Goal: Check status: Check status

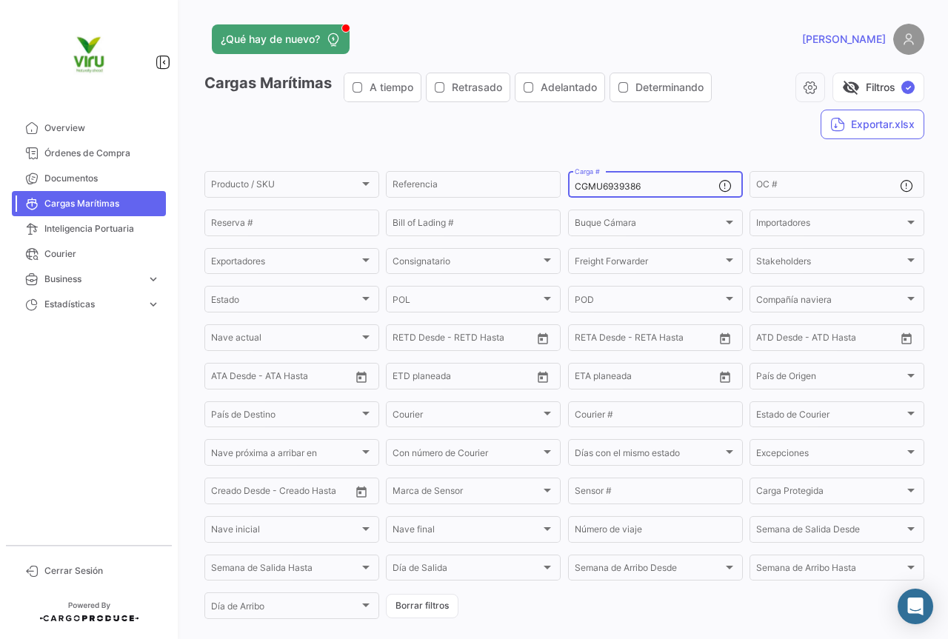
drag, startPoint x: 658, startPoint y: 187, endPoint x: 570, endPoint y: 187, distance: 88.2
click at [570, 187] on div "CGMU6939386 Carga #" at bounding box center [655, 183] width 175 height 29
paste input "27195"
type input "CGMU6927195"
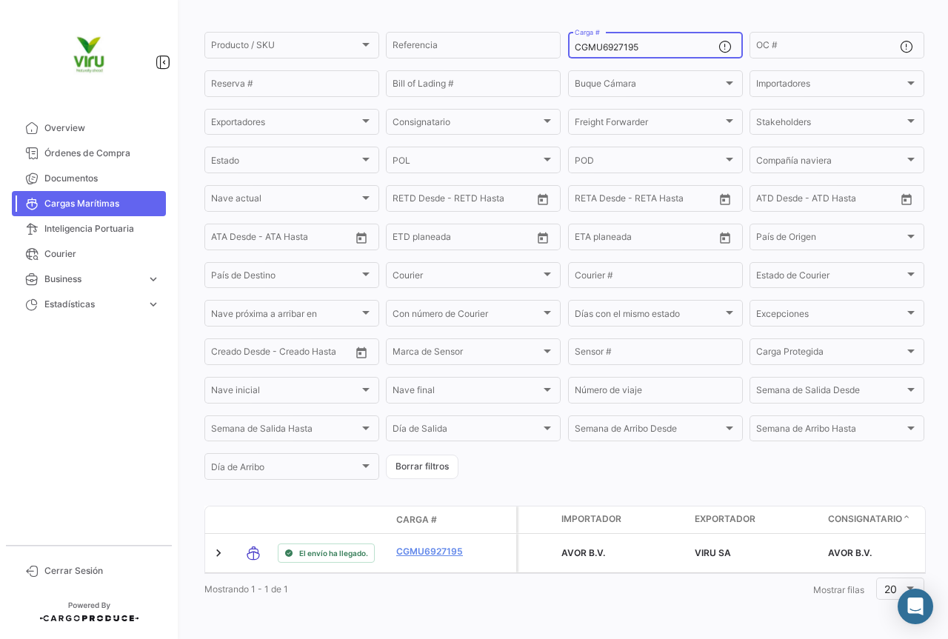
scroll to position [150, 0]
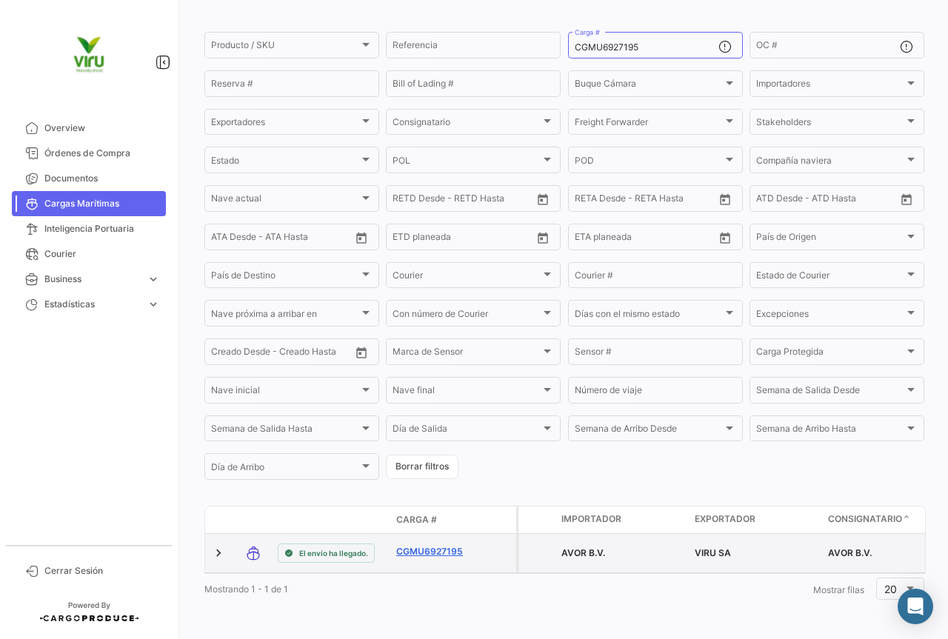
click at [439, 545] on link "CGMU6927195" at bounding box center [434, 551] width 77 height 13
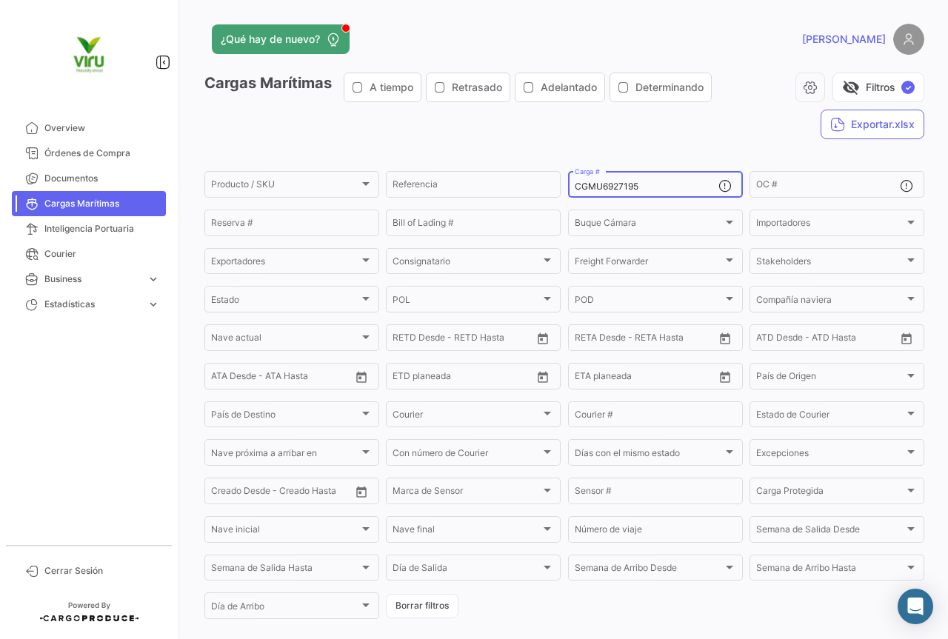
drag, startPoint x: 658, startPoint y: 191, endPoint x: 570, endPoint y: 193, distance: 87.4
click at [575, 193] on div "CGMU6927195 Carga #" at bounding box center [647, 183] width 144 height 29
paste input "SILU7040847"
type input "SILU7040847"
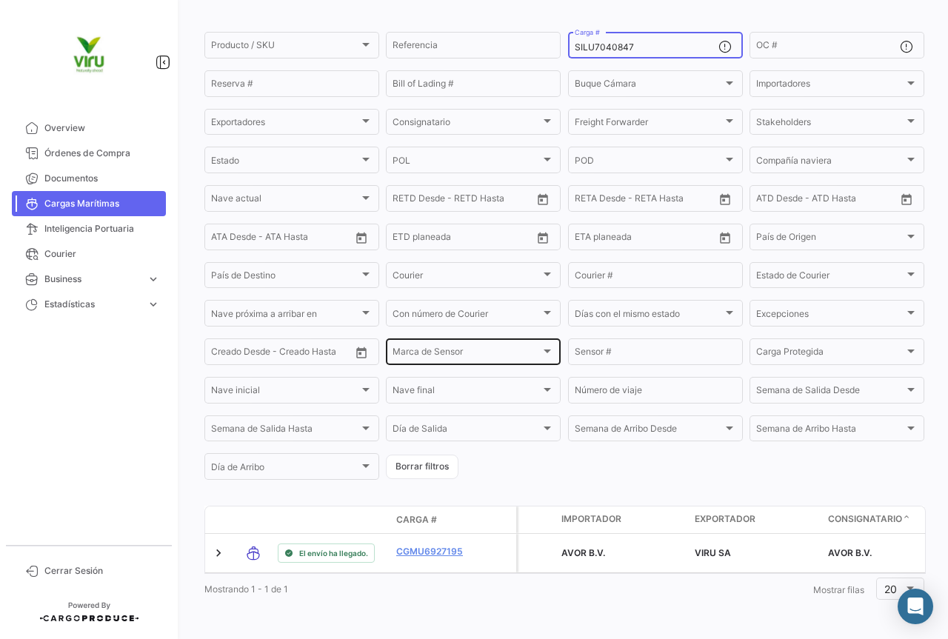
scroll to position [150, 0]
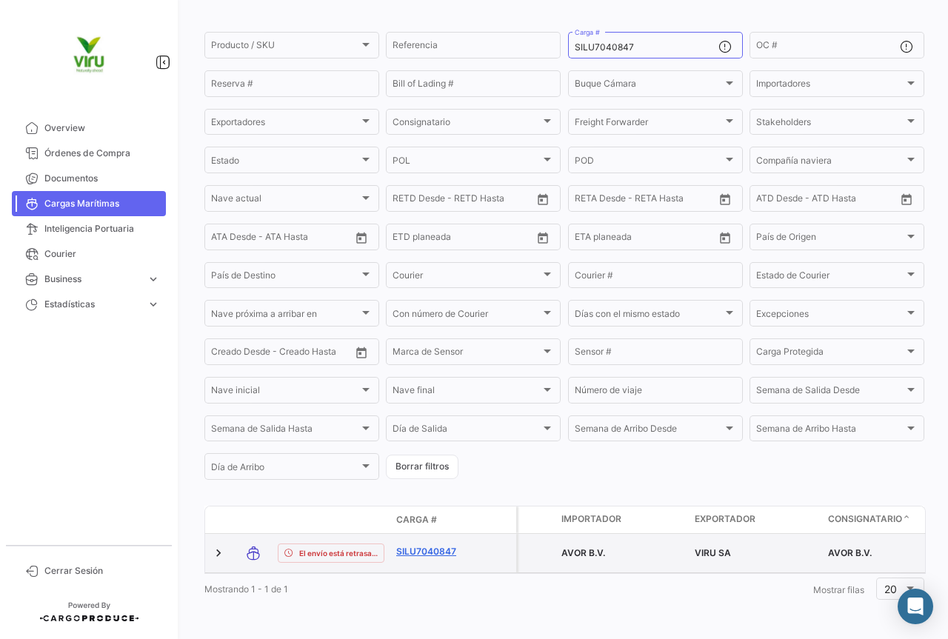
click at [419, 545] on link "SILU7040847" at bounding box center [434, 551] width 77 height 13
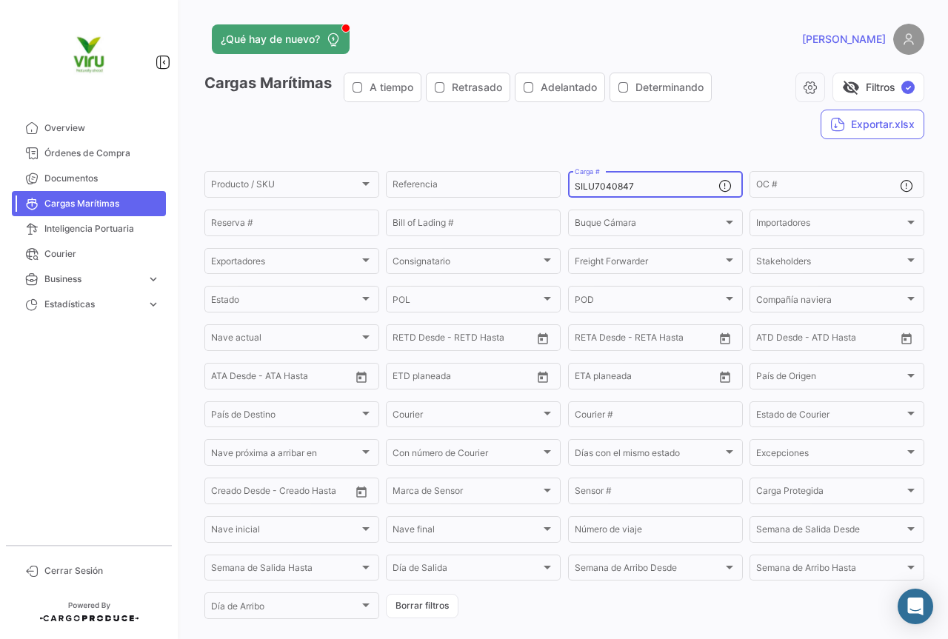
drag, startPoint x: 650, startPoint y: 184, endPoint x: 560, endPoint y: 187, distance: 90.4
click at [560, 187] on form "Producto / SKU Producto / SKU Referencia SILU7040847 Carga # OC # Reserva # Bil…" at bounding box center [564, 395] width 720 height 453
paste input "CGMU7015155"
type input "CGMU7015155"
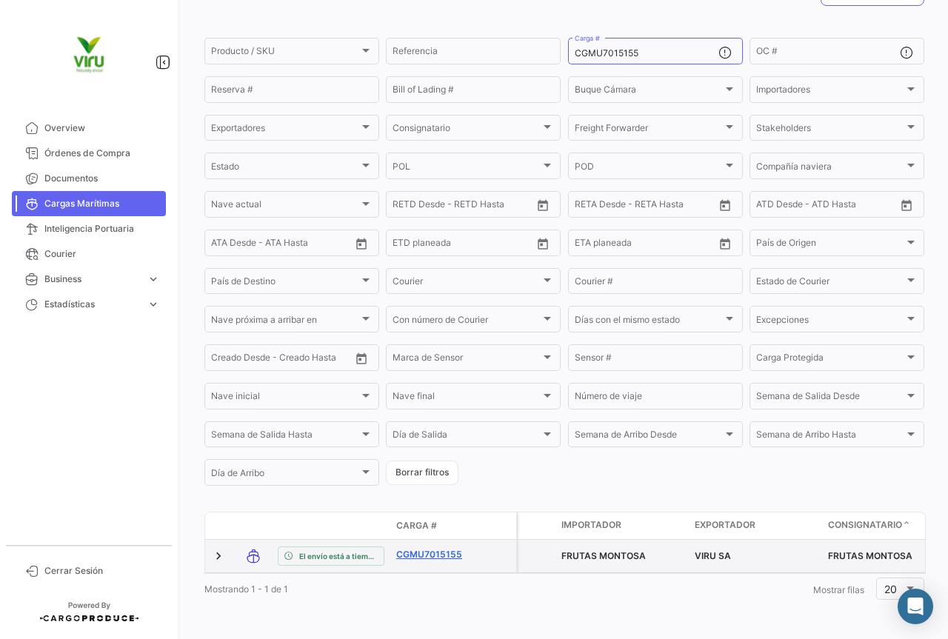
click at [448, 548] on link "CGMU7015155" at bounding box center [434, 554] width 77 height 13
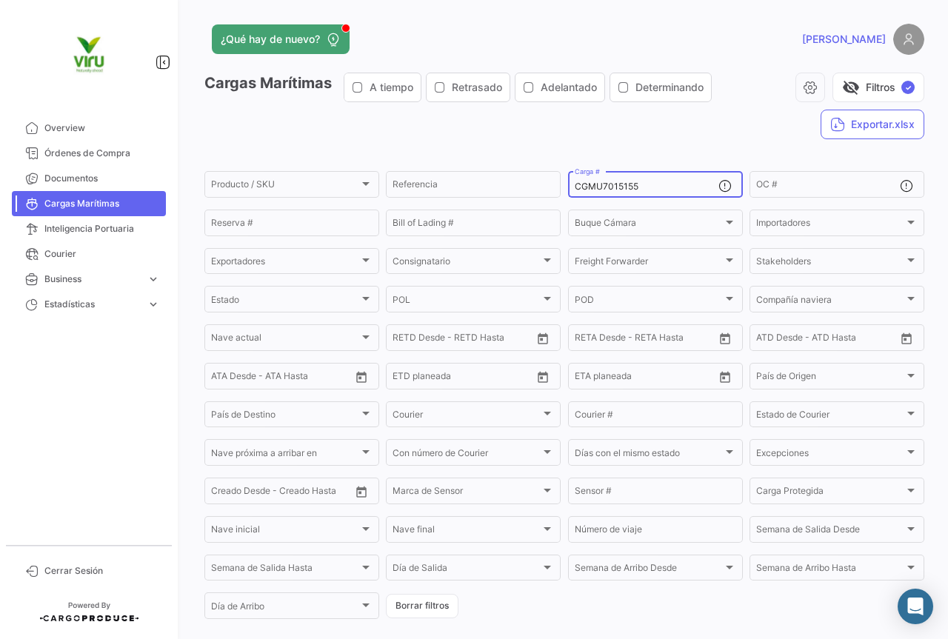
drag, startPoint x: 654, startPoint y: 190, endPoint x: 570, endPoint y: 188, distance: 83.7
click at [575, 188] on input "CGMU7015155" at bounding box center [647, 187] width 144 height 10
paste input "6980733"
type input "CGMU6980733"
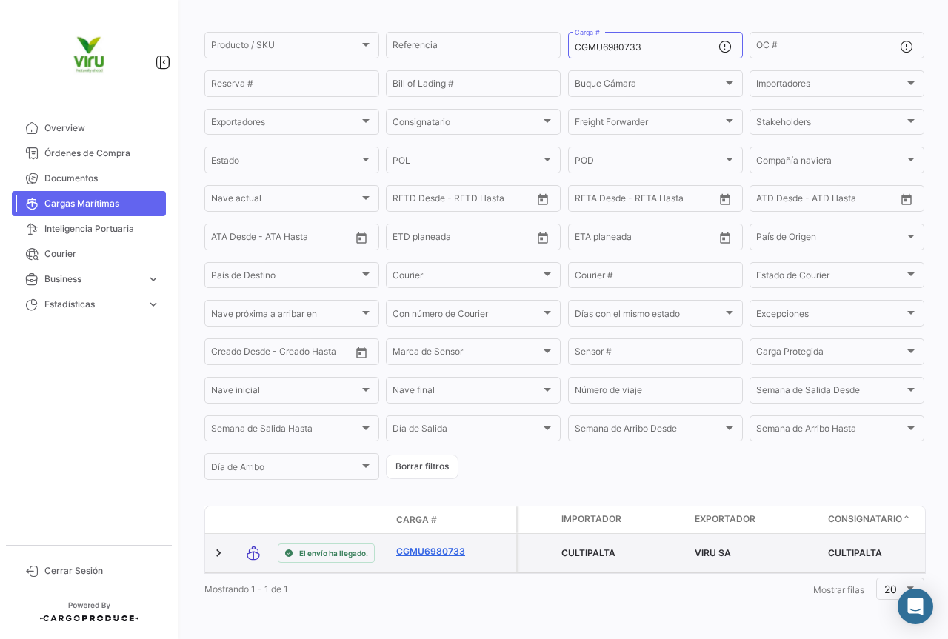
click at [443, 545] on link "CGMU6980733" at bounding box center [434, 551] width 77 height 13
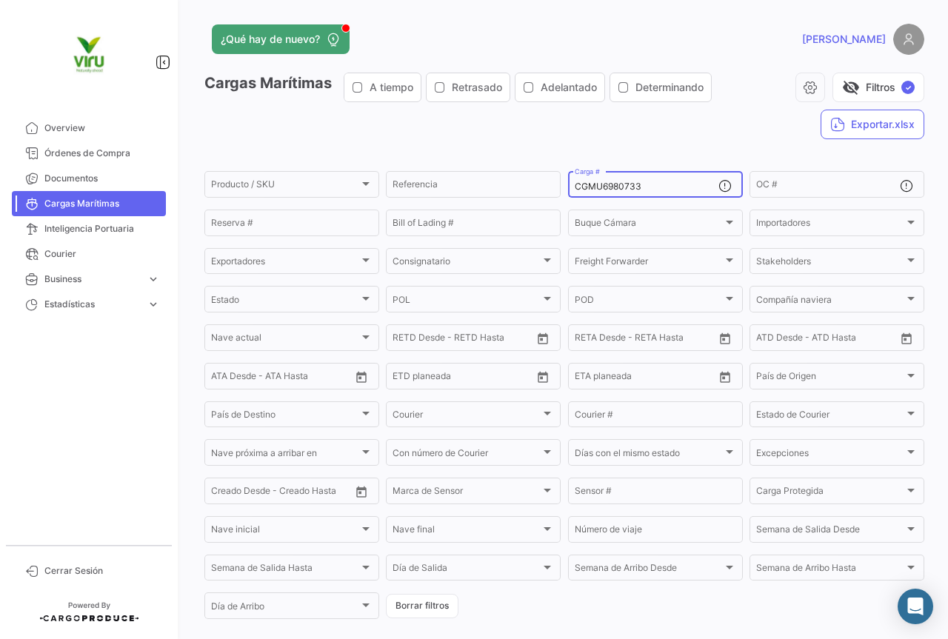
drag, startPoint x: 655, startPoint y: 187, endPoint x: 569, endPoint y: 187, distance: 85.9
click at [569, 187] on div "CGMU6980733 Carga #" at bounding box center [655, 183] width 175 height 29
paste input "MSDU9795192"
type input "MSDU9795192"
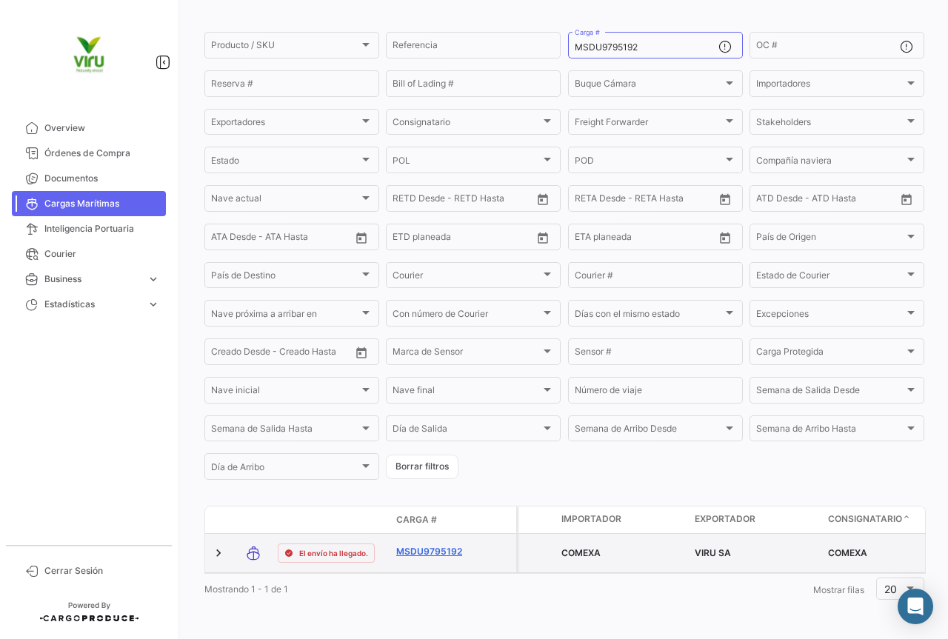
click at [430, 545] on link "MSDU9795192" at bounding box center [434, 551] width 77 height 13
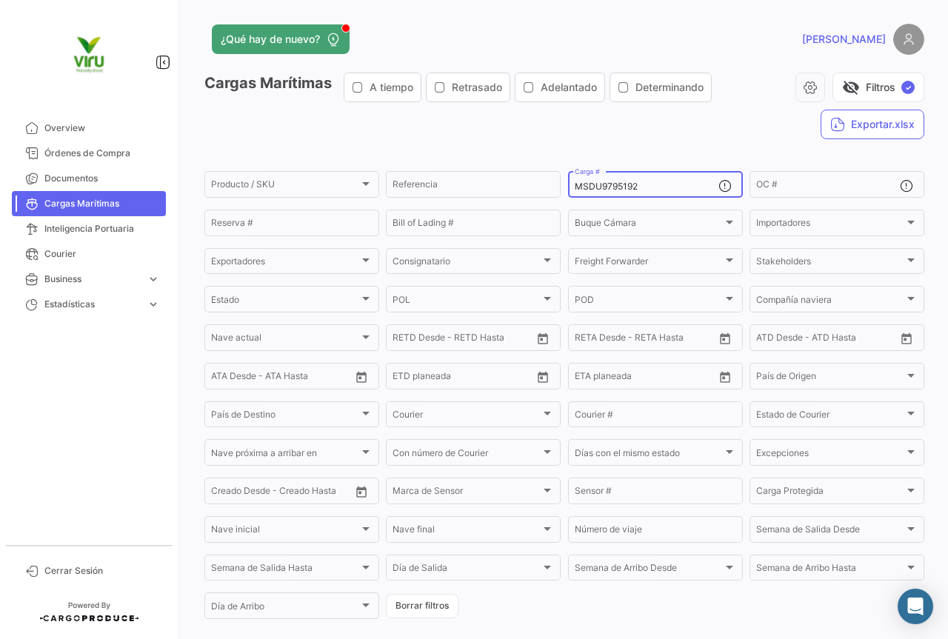
click at [674, 178] on div "MSDU9795192 Carga #" at bounding box center [647, 183] width 144 height 29
drag, startPoint x: 670, startPoint y: 187, endPoint x: 567, endPoint y: 187, distance: 103.0
click at [568, 187] on div "MSDU9795192 Carga #" at bounding box center [655, 183] width 175 height 29
paste input "TLLU1080028"
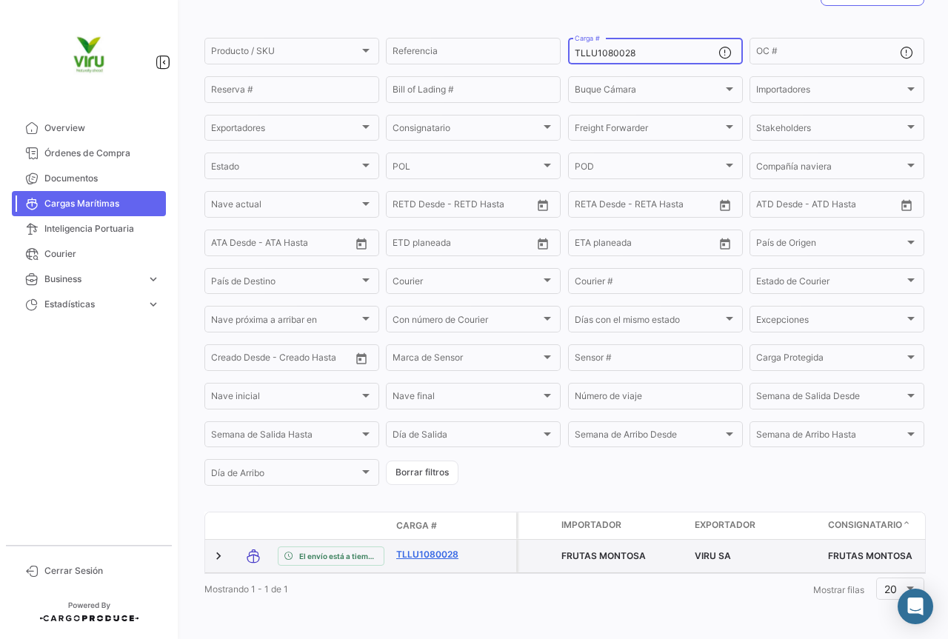
type input "TLLU1080028"
click at [422, 548] on link "TLLU1080028" at bounding box center [434, 554] width 77 height 13
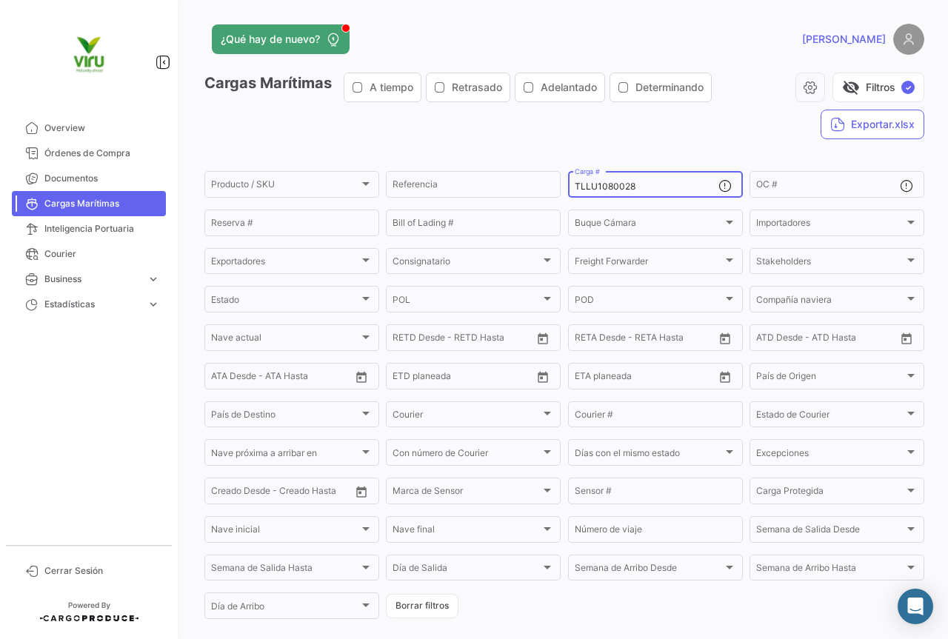
drag, startPoint x: 654, startPoint y: 183, endPoint x: 572, endPoint y: 190, distance: 82.6
click at [575, 190] on input "TLLU1080028" at bounding box center [647, 187] width 144 height 10
paste input "5020"
type input "TLLU1050208"
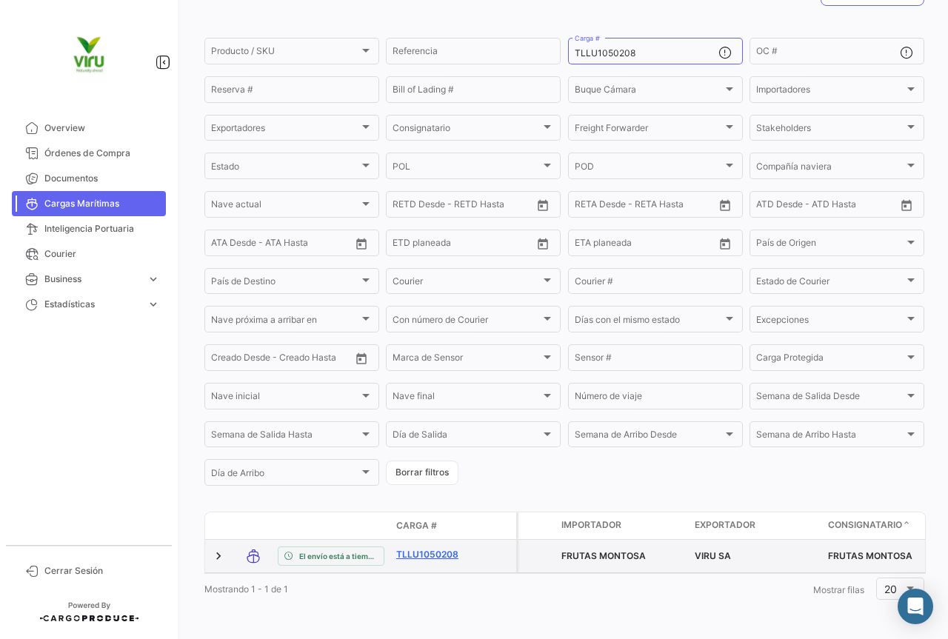
click at [448, 548] on link "TLLU1050208" at bounding box center [434, 554] width 77 height 13
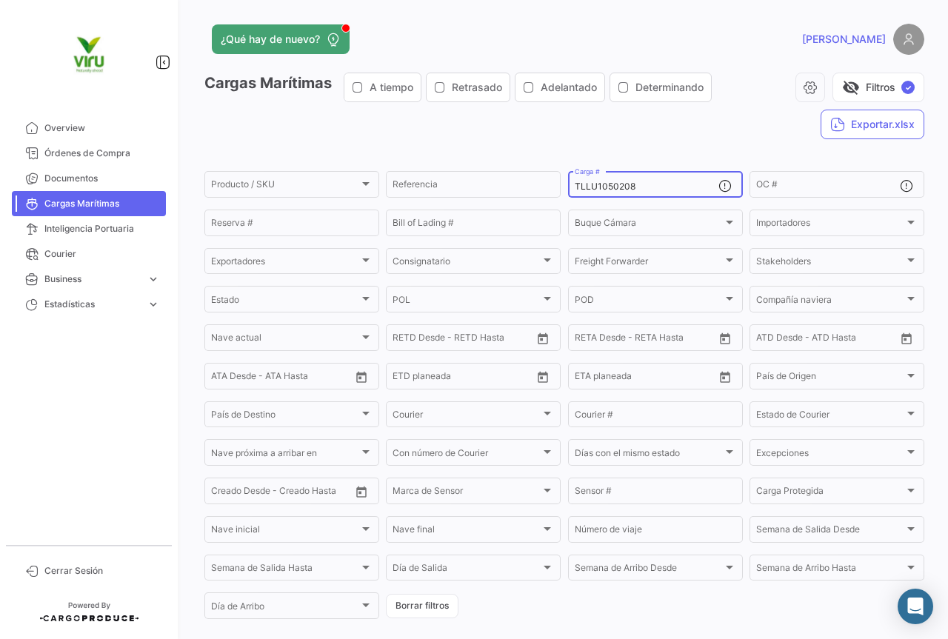
drag, startPoint x: 643, startPoint y: 185, endPoint x: 570, endPoint y: 186, distance: 72.6
click at [575, 186] on input "TLLU1050208" at bounding box center [647, 187] width 144 height 10
paste input "GCXU802116"
type input "GCXU8021168"
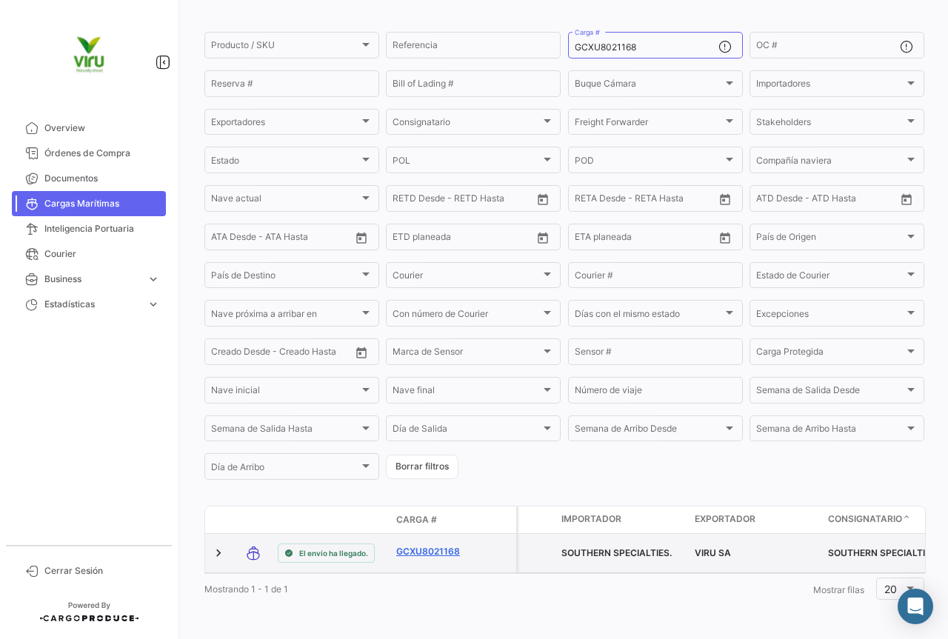
click at [444, 545] on link "GCXU8021168" at bounding box center [434, 551] width 77 height 13
